Goal: Check status: Check status

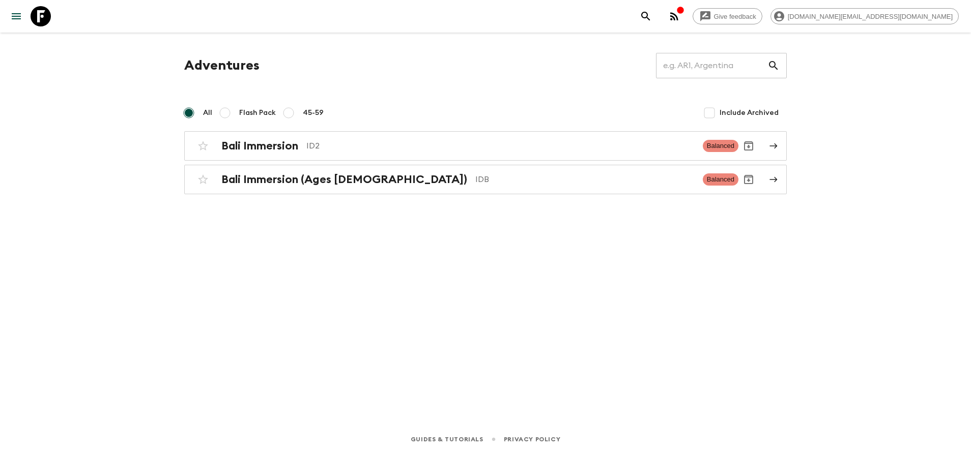
click at [281, 129] on div "Adventures ​ All Flash Pack 45-59 Include Archived Bali Immersion ID2 Balanced …" at bounding box center [485, 123] width 627 height 141
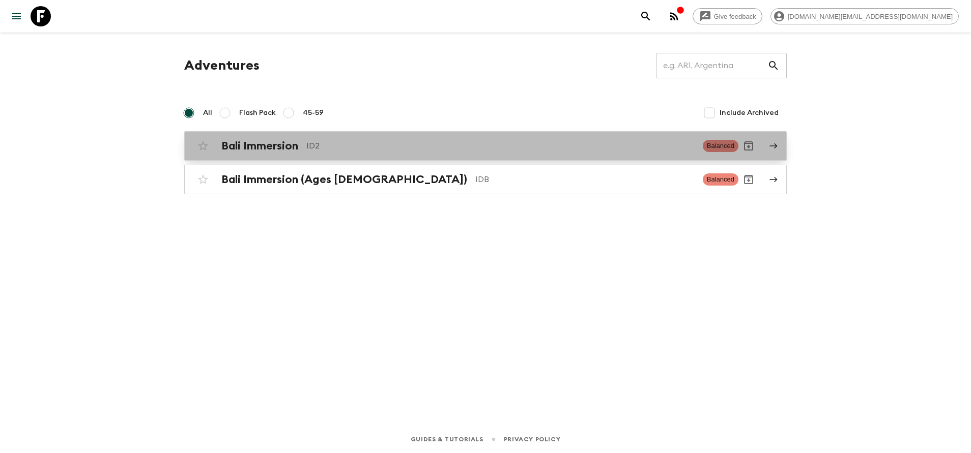
click at [282, 145] on h2 "Bali Immersion" at bounding box center [259, 145] width 77 height 13
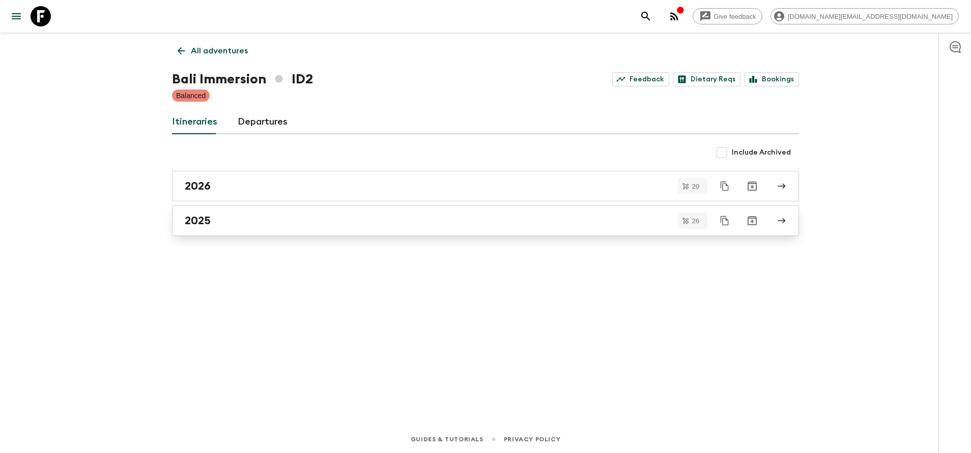
click at [242, 230] on link "2025" at bounding box center [485, 220] width 627 height 31
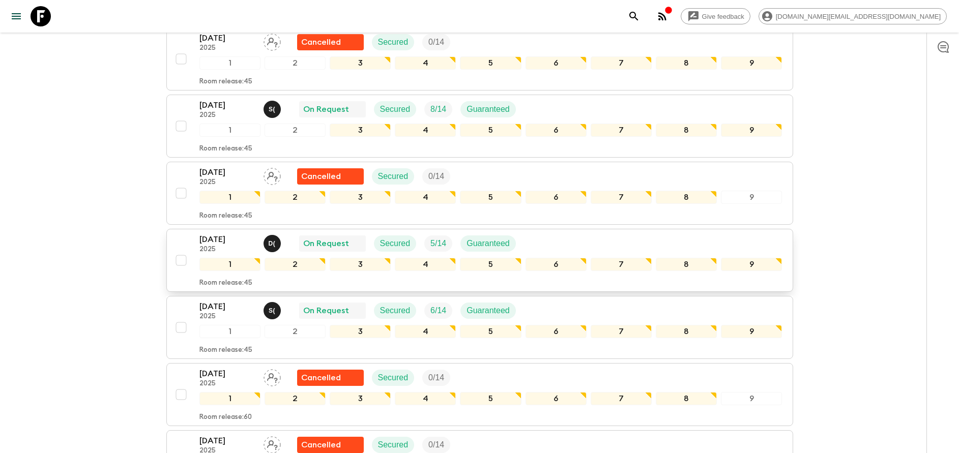
scroll to position [229, 0]
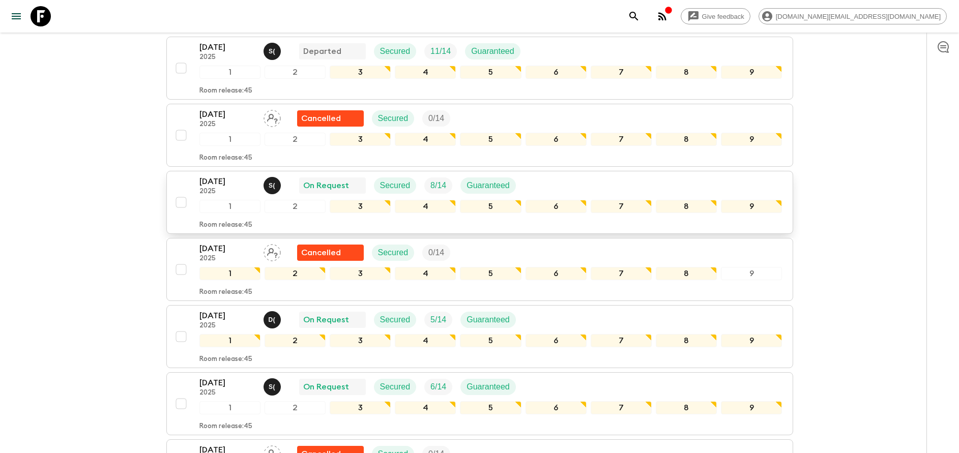
click at [214, 186] on p "[DATE]" at bounding box center [227, 181] width 56 height 12
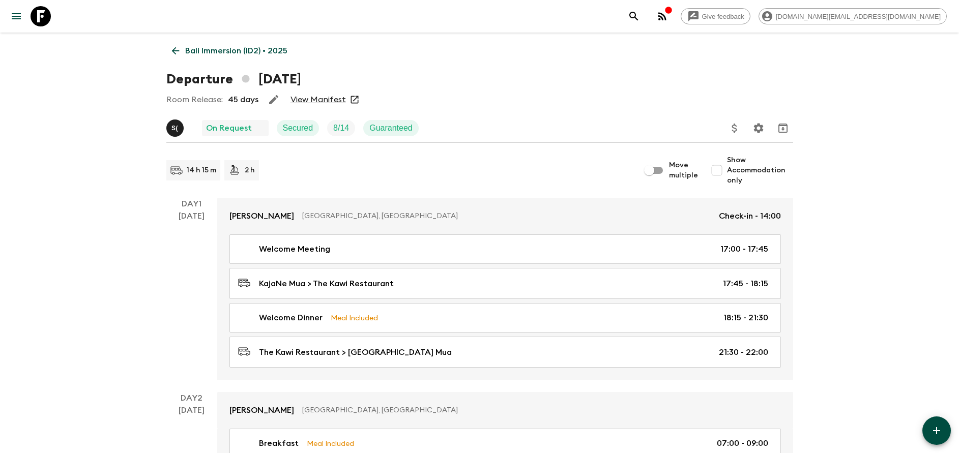
click at [307, 98] on link "View Manifest" at bounding box center [317, 100] width 55 height 10
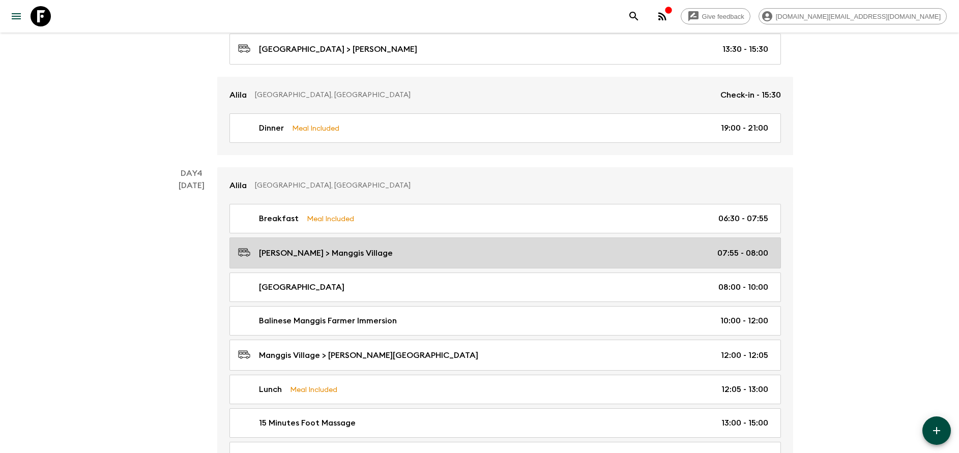
scroll to position [992, 0]
